Goal: Task Accomplishment & Management: Use online tool/utility

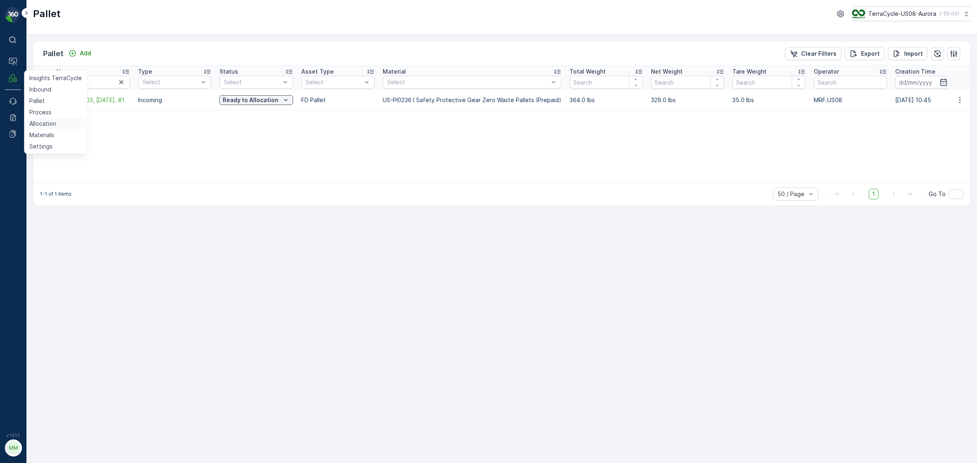
click at [41, 123] on p "Allocation" at bounding box center [42, 124] width 27 height 8
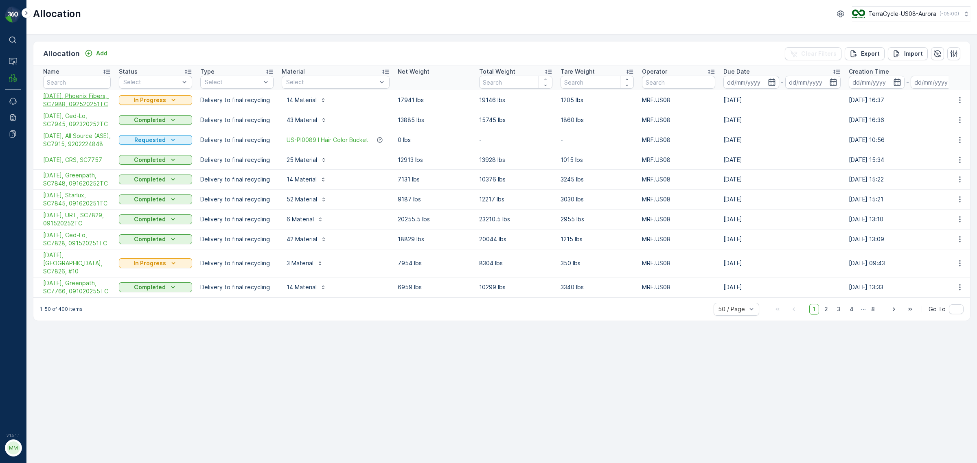
click at [70, 105] on span "[DATE], Phoenix Fibers, SC7988, 092520251TC" at bounding box center [77, 100] width 68 height 16
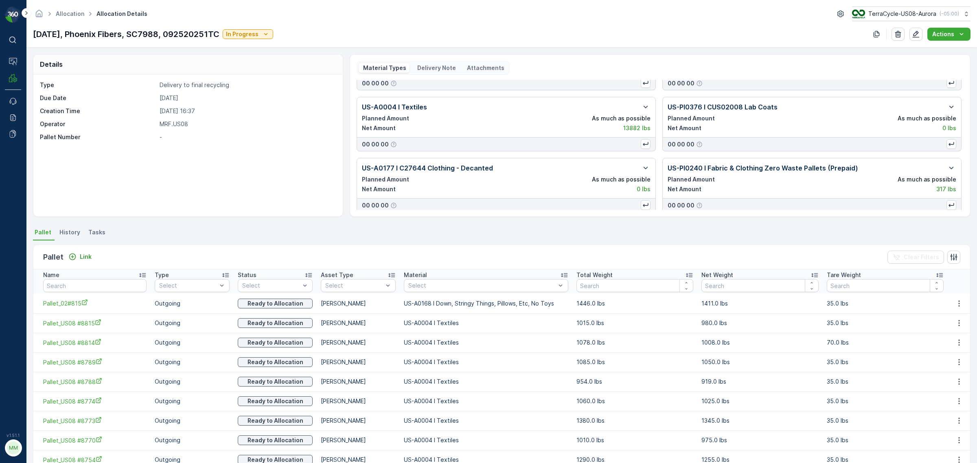
scroll to position [153, 0]
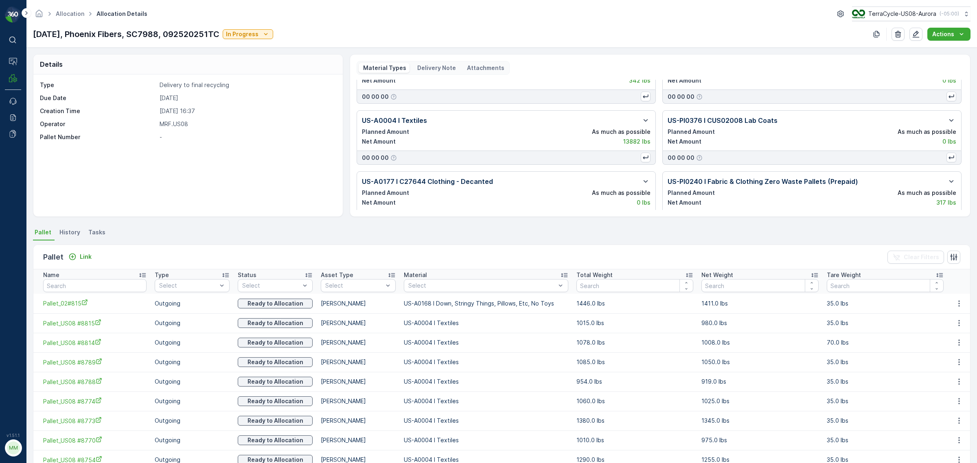
click at [568, 274] on icon at bounding box center [564, 276] width 7 height 4
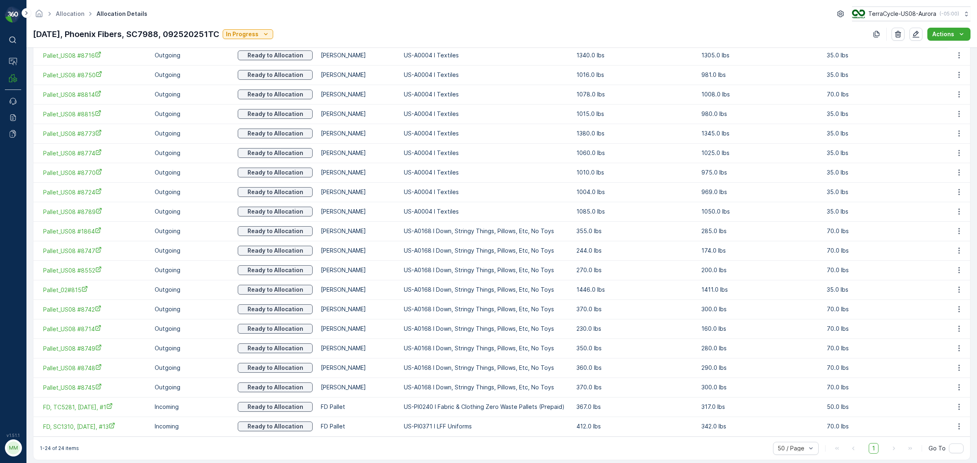
scroll to position [334, 0]
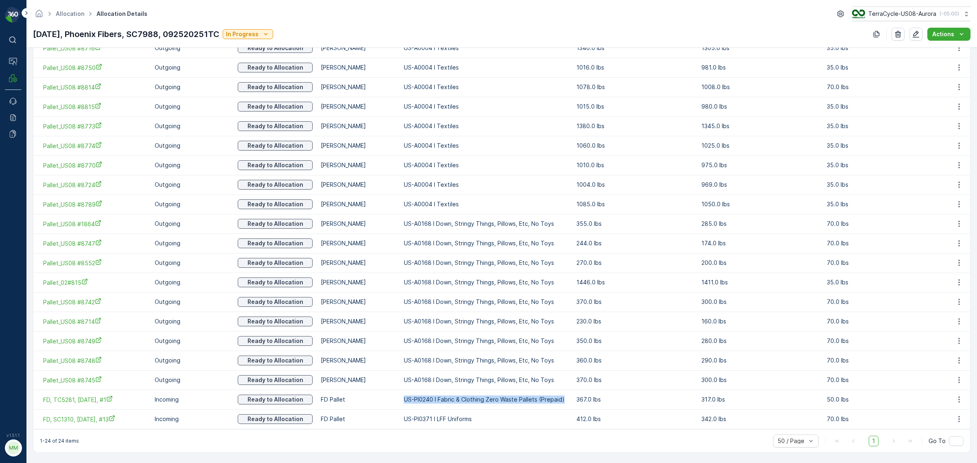
drag, startPoint x: 427, startPoint y: 396, endPoint x: 582, endPoint y: 398, distance: 154.7
click at [572, 398] on td "US-PI0240 I Fabric & Clothing Zero Waste Pallets (Prepaid)" at bounding box center [486, 400] width 173 height 20
click at [557, 398] on p "US-PI0240 I Fabric & Clothing Zero Waste Pallets (Prepaid)" at bounding box center [486, 400] width 164 height 8
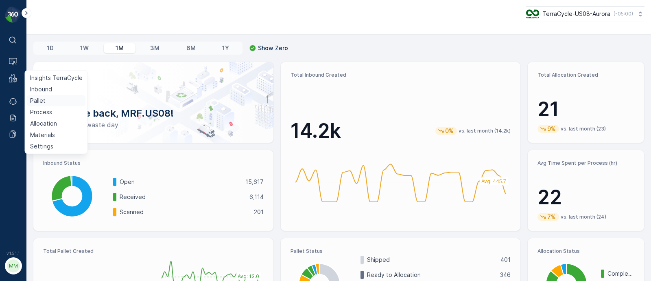
click at [45, 96] on link "Pallet" at bounding box center [56, 100] width 59 height 11
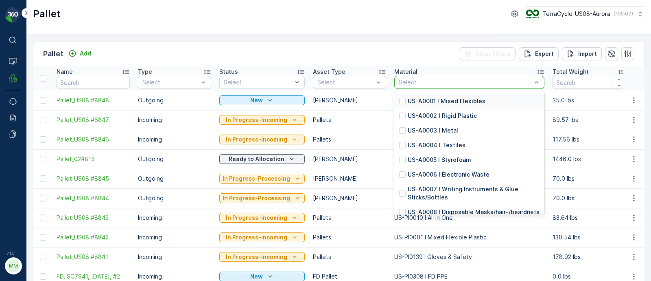
type input "US-PI0457 I CRW35557 Textiles & Lanyards"
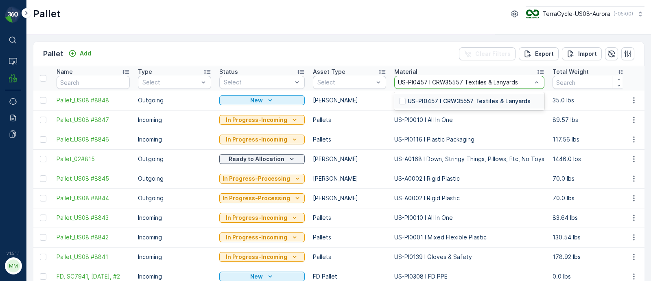
click at [427, 104] on p "US-PI0457 I CRW35557 Textiles & Lanyards" at bounding box center [469, 101] width 123 height 8
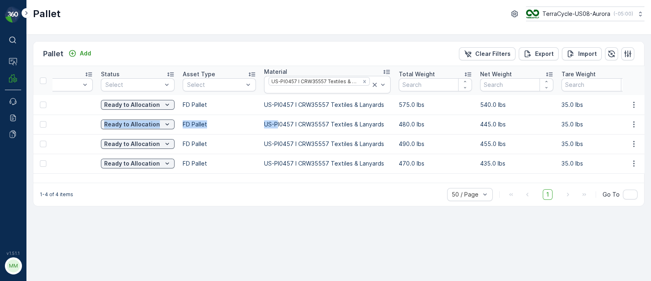
drag, startPoint x: 395, startPoint y: 125, endPoint x: 649, endPoint y: 109, distance: 254.1
click at [649, 111] on div "Pallet Add Clear Filters Export Import Name Type Select Status Select Asset Typ…" at bounding box center [338, 158] width 625 height 246
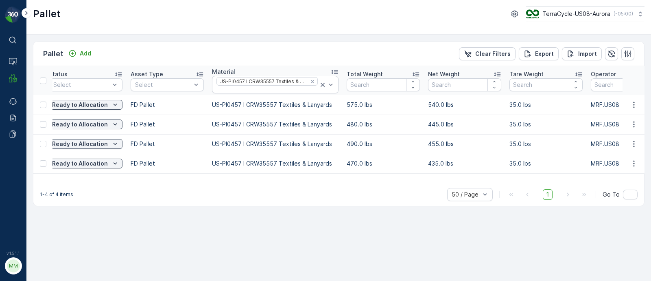
click at [465, 136] on td "455.0 lbs" at bounding box center [464, 144] width 81 height 20
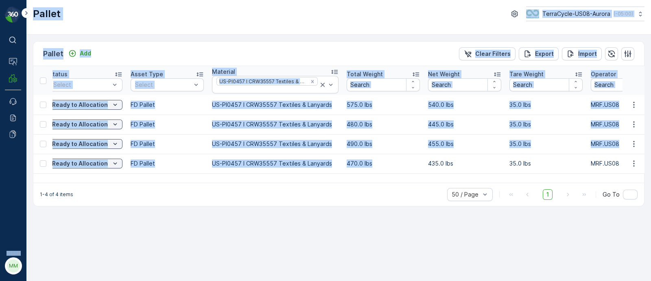
scroll to position [0, 0]
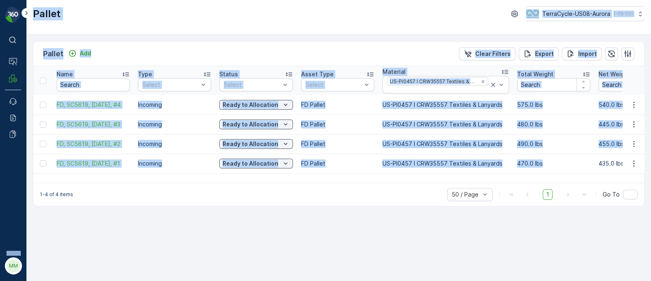
drag, startPoint x: 373, startPoint y: 153, endPoint x: 0, endPoint y: 154, distance: 373.3
click at [0, 154] on div "⌘B Operations MRF Events Reports Documents v 1.51.1 MM MRF.US08 Pallet TerraCyc…" at bounding box center [325, 140] width 651 height 281
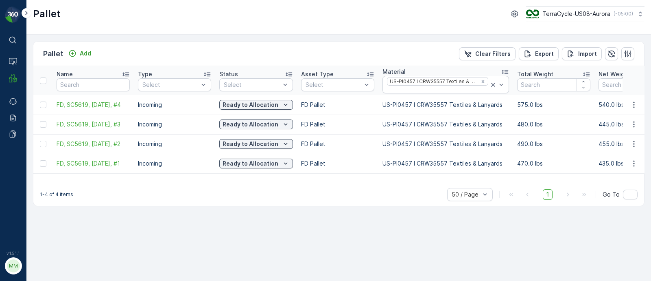
click at [177, 227] on div "Pallet Add Clear Filters Export Import Name Type Select Status Select Asset Typ…" at bounding box center [338, 158] width 625 height 246
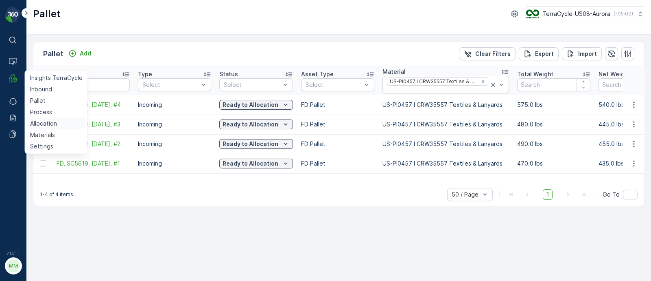
click at [44, 124] on p "Allocation" at bounding box center [43, 123] width 27 height 8
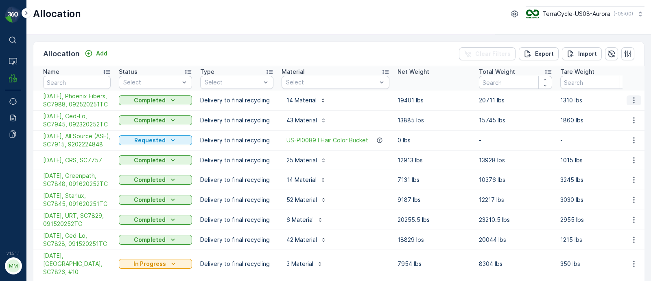
click at [633, 104] on icon "button" at bounding box center [634, 100] width 8 height 8
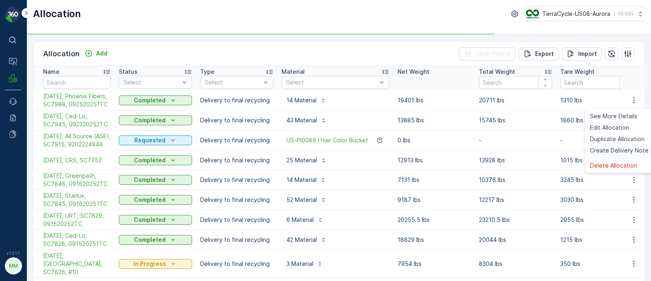
click at [623, 149] on span "Create Delivery Note" at bounding box center [619, 150] width 59 height 8
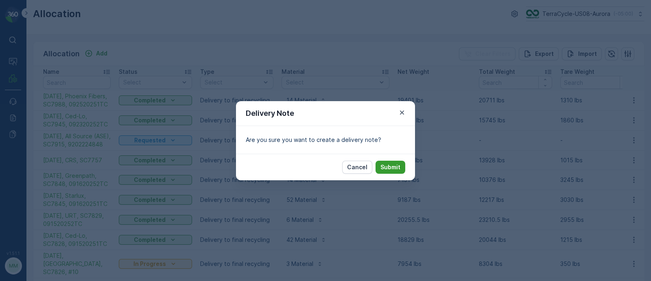
click at [393, 167] on p "Submit" at bounding box center [391, 167] width 20 height 8
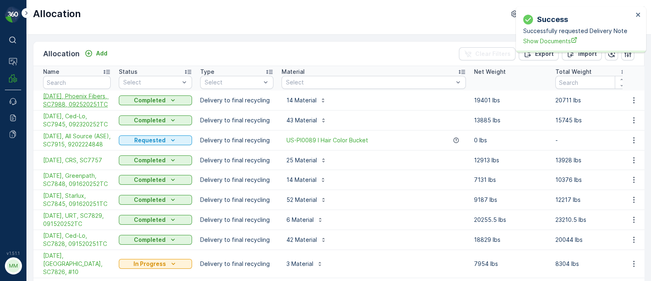
click at [63, 103] on span "[DATE], Phoenix Fibers, SC7988, 092520251TC" at bounding box center [77, 100] width 68 height 16
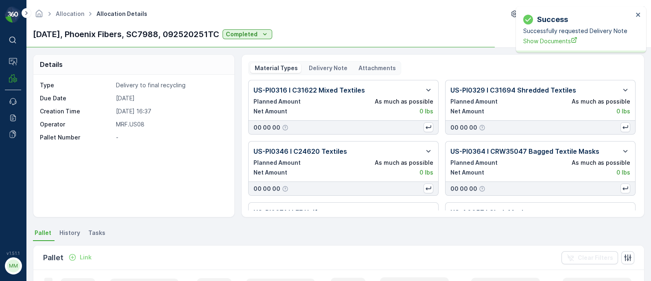
click at [322, 67] on p "Delivery Note" at bounding box center [328, 68] width 40 height 8
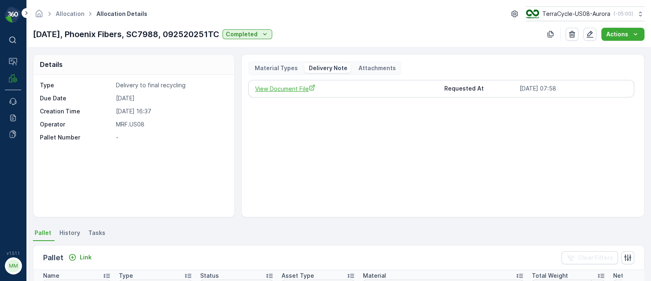
click at [299, 88] on span "View Document File" at bounding box center [346, 88] width 183 height 9
click at [70, 14] on link "Allocation" at bounding box center [70, 13] width 28 height 7
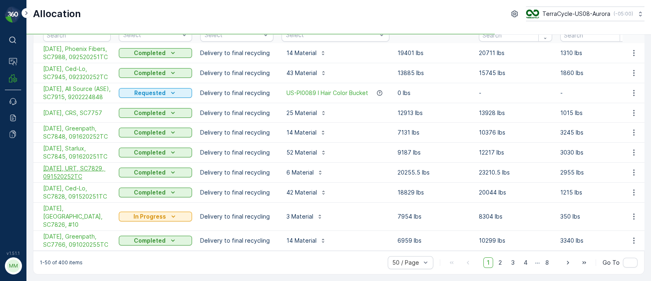
scroll to position [58, 0]
click at [77, 66] on span "[DATE], Ced-Lo, SC7945, 092320252TC" at bounding box center [77, 73] width 68 height 16
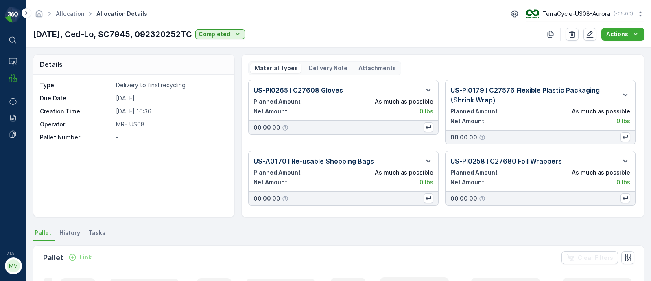
click at [313, 66] on p "Delivery Note" at bounding box center [328, 68] width 40 height 8
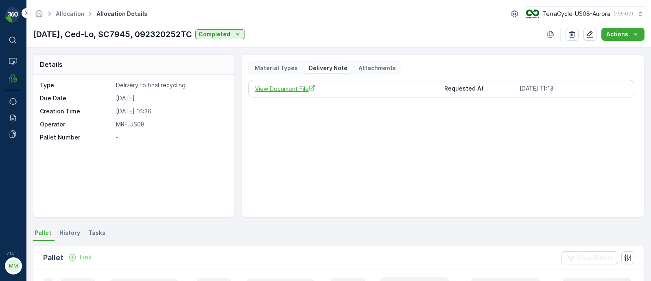
click at [296, 89] on span "View Document File" at bounding box center [346, 88] width 183 height 9
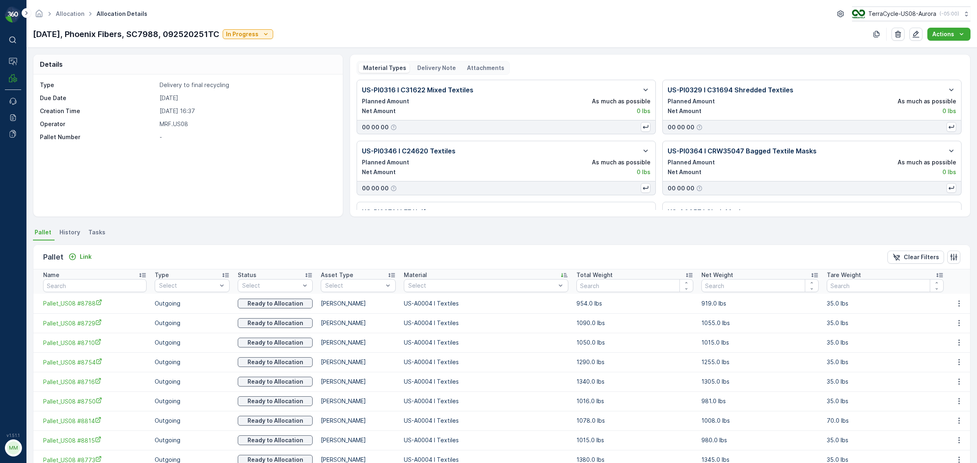
scroll to position [153, 0]
